Goal: Information Seeking & Learning: Learn about a topic

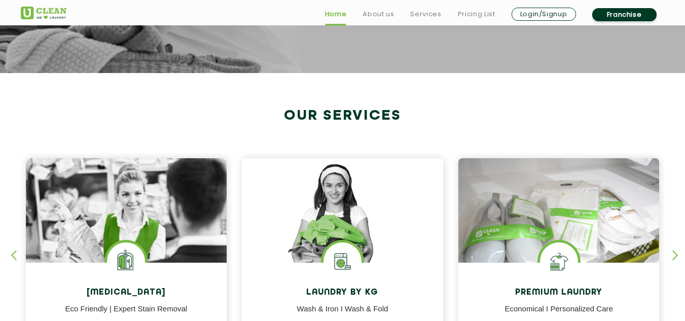
scroll to position [457, 0]
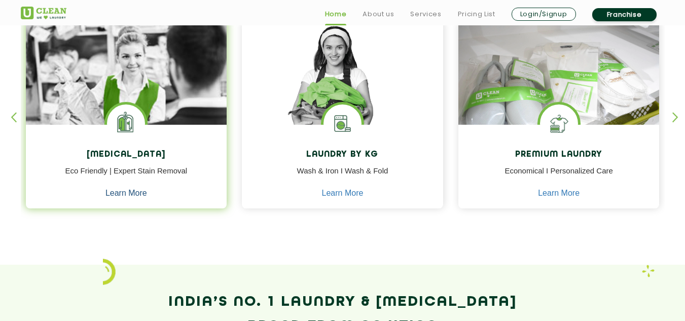
click at [130, 190] on link "Learn More" at bounding box center [127, 193] width 42 height 9
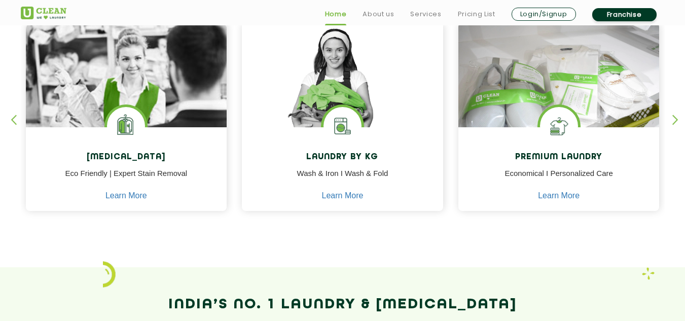
scroll to position [457, 0]
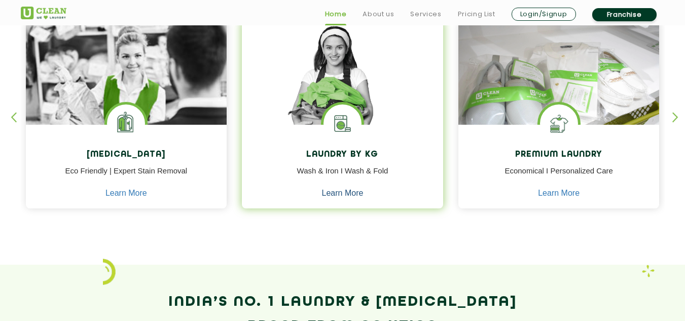
click at [349, 191] on link "Learn More" at bounding box center [343, 193] width 42 height 9
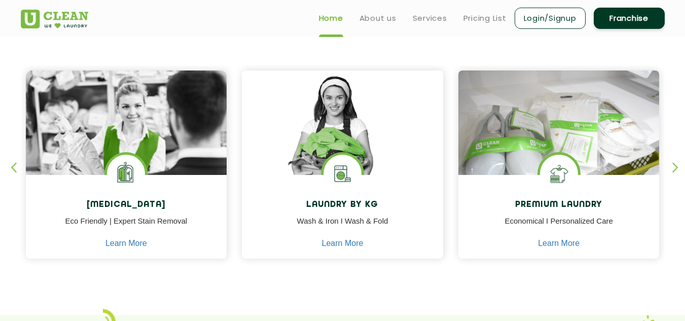
scroll to position [406, 0]
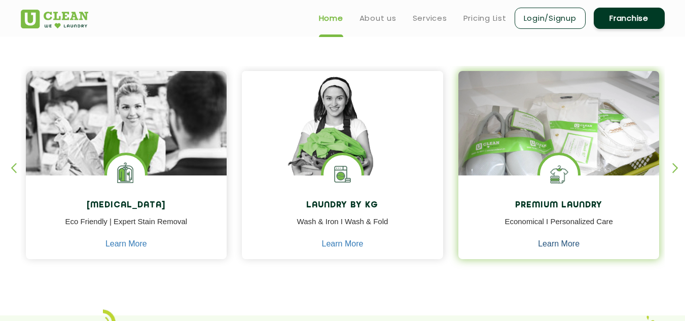
click at [561, 244] on link "Learn More" at bounding box center [559, 243] width 42 height 9
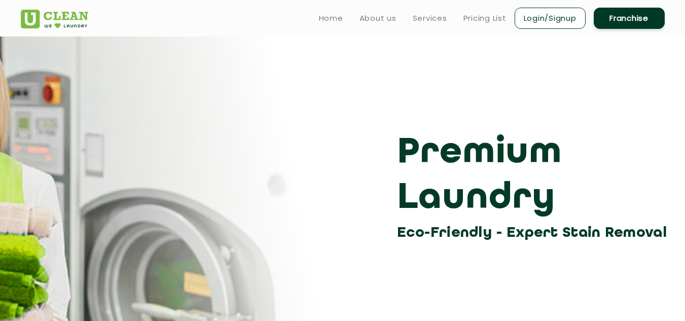
scroll to position [406, 0]
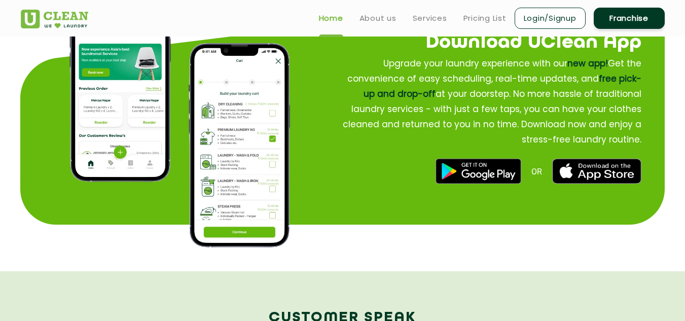
scroll to position [1212, 0]
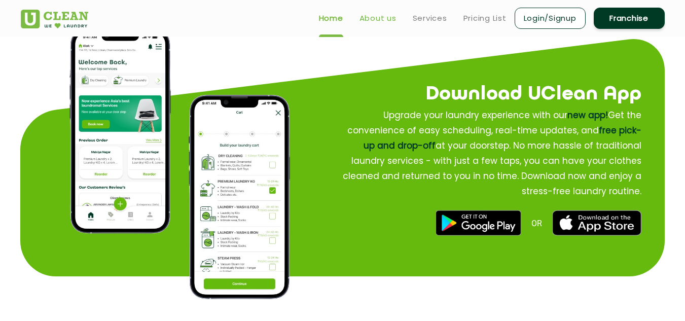
click at [373, 19] on link "About us" at bounding box center [378, 18] width 37 height 12
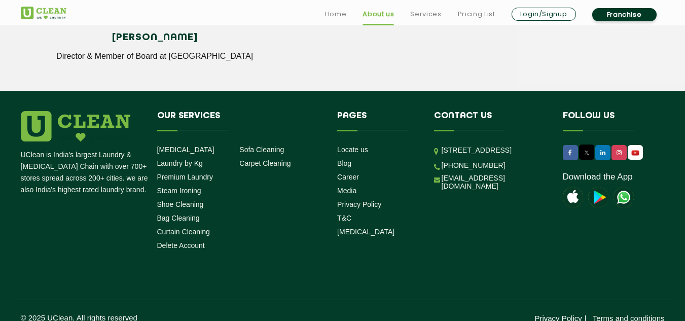
scroll to position [1475, 0]
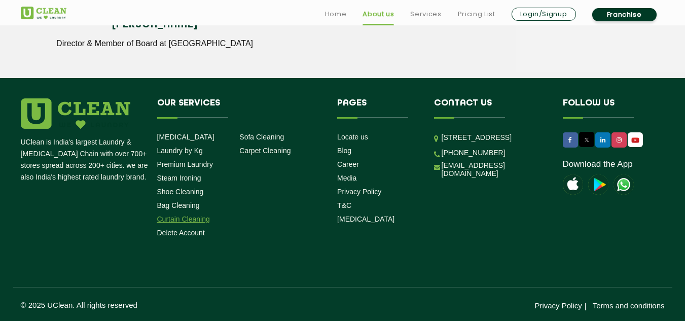
click at [183, 217] on link "Curtain Cleaning" at bounding box center [183, 219] width 53 height 8
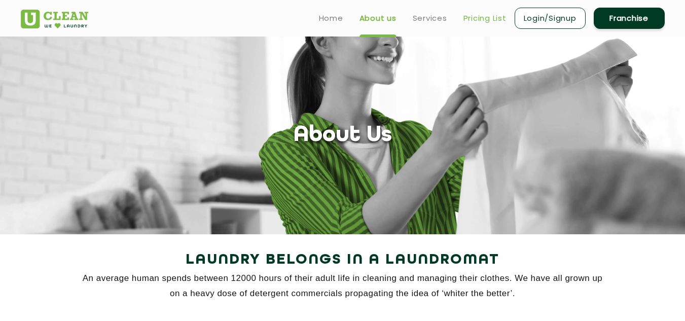
click at [470, 16] on link "Pricing List" at bounding box center [485, 18] width 43 height 12
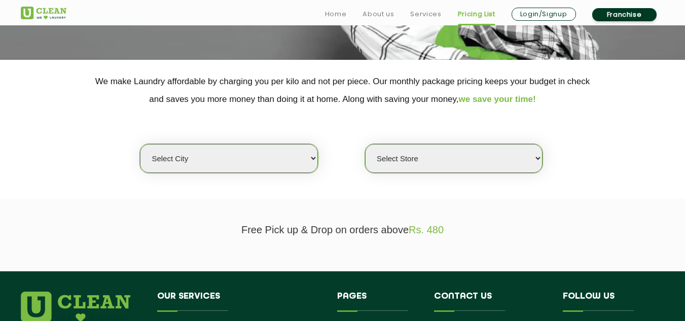
scroll to position [203, 0]
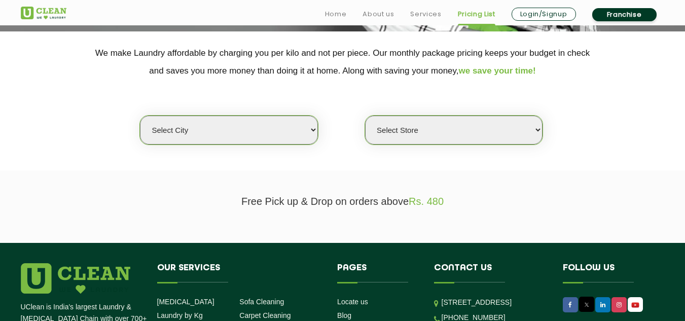
click at [305, 128] on select "Select city Aalo Agartala Agra Ahmedabad Akola Aligarh Alwar - UClean Select Am…" at bounding box center [229, 130] width 178 height 29
select select "4"
click at [140, 116] on select "Select city Aalo Agartala Agra Ahmedabad Akola Aligarh Alwar - UClean Select Am…" at bounding box center [229, 130] width 178 height 29
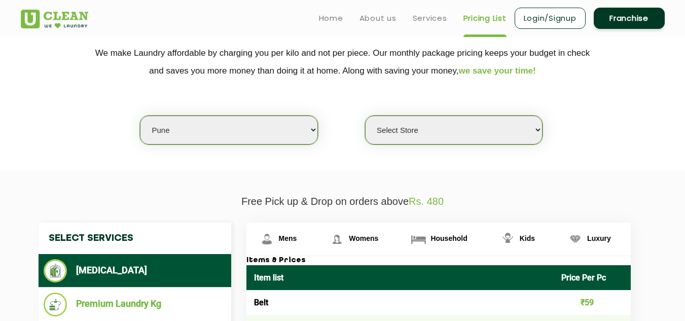
click at [539, 130] on select "Select Store UClean Koregaon Park UClean Baner Pune UClean Keshav Nagar Pune UC…" at bounding box center [454, 130] width 178 height 29
click at [365, 116] on select "Select Store UClean Koregaon Park UClean Baner Pune UClean Keshav Nagar Pune UC…" at bounding box center [454, 130] width 178 height 29
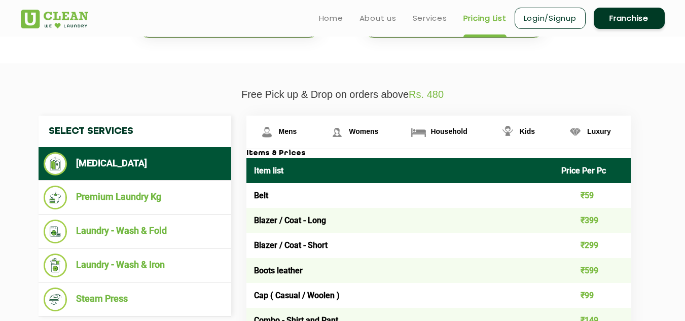
scroll to position [254, 0]
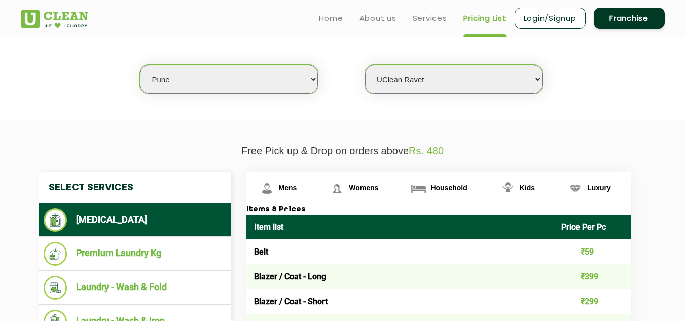
drag, startPoint x: 495, startPoint y: 83, endPoint x: 493, endPoint y: 92, distance: 9.5
click at [495, 83] on select "Select Store UClean Koregaon Park UClean Baner Pune UClean Keshav Nagar Pune UC…" at bounding box center [454, 79] width 178 height 29
click at [365, 65] on select "Select Store UClean Koregaon Park UClean Baner Pune UClean Keshav Nagar Pune UC…" at bounding box center [454, 79] width 178 height 29
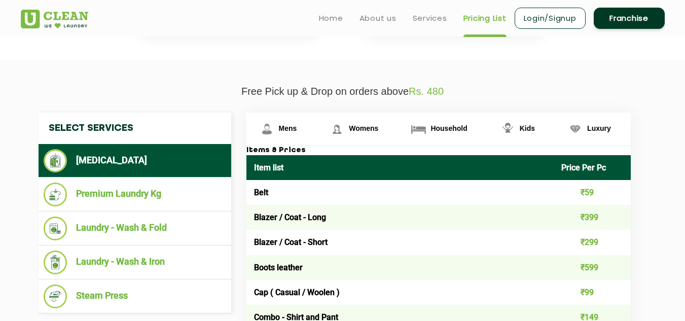
scroll to position [203, 0]
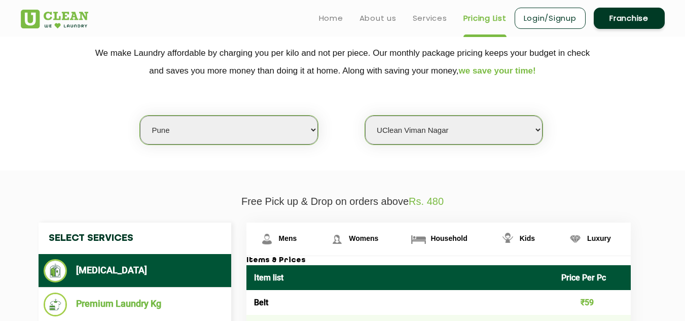
click at [509, 126] on select "Select Store UClean Koregaon Park UClean Baner Pune UClean Keshav Nagar Pune UC…" at bounding box center [454, 130] width 178 height 29
select select "531"
click at [365, 116] on select "Select Store UClean Koregaon Park UClean Baner Pune UClean Keshav Nagar Pune UC…" at bounding box center [454, 130] width 178 height 29
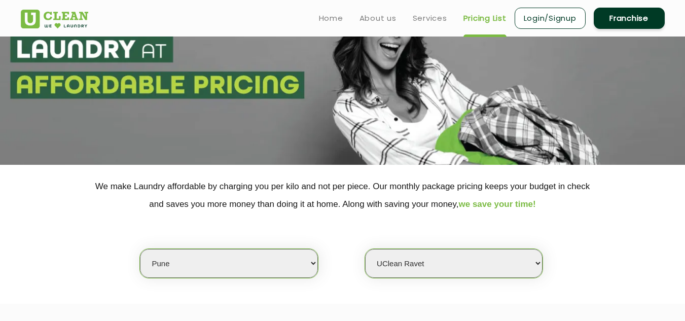
scroll to position [0, 0]
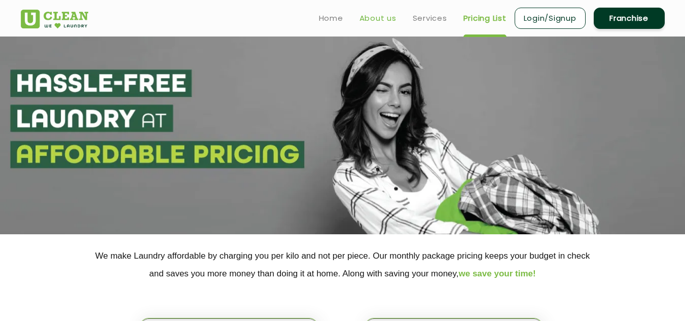
click at [379, 21] on link "About us" at bounding box center [378, 18] width 37 height 12
